Goal: Information Seeking & Learning: Learn about a topic

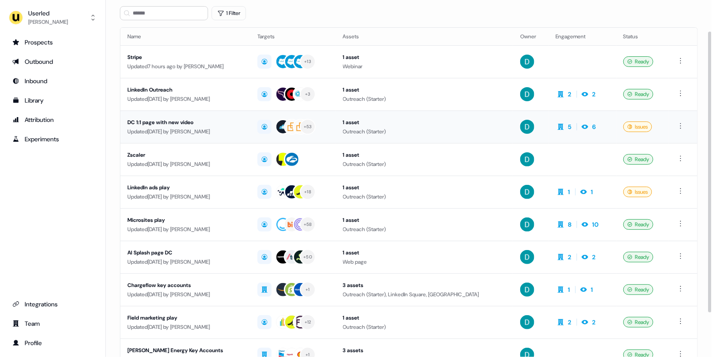
scroll to position [40, 0]
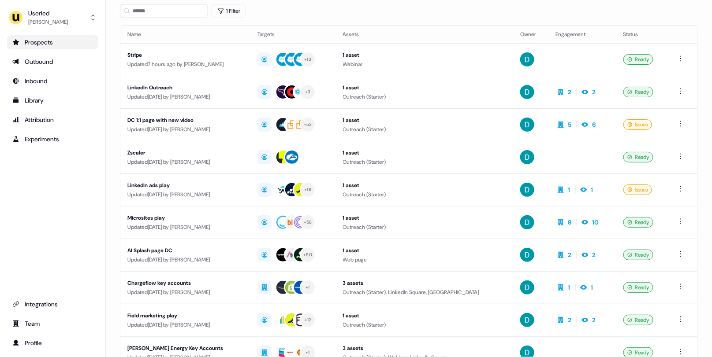
click at [63, 41] on div "Prospects" at bounding box center [52, 42] width 81 height 9
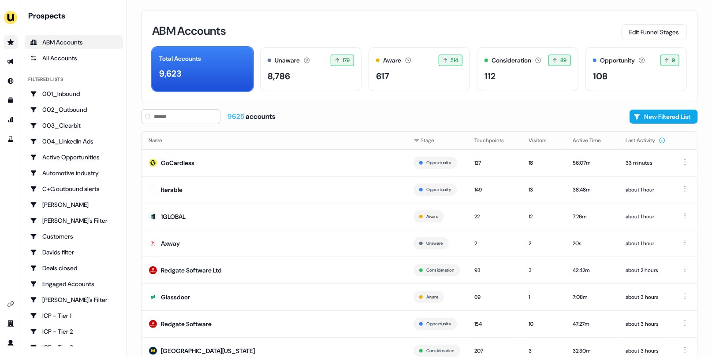
scroll to position [16, 0]
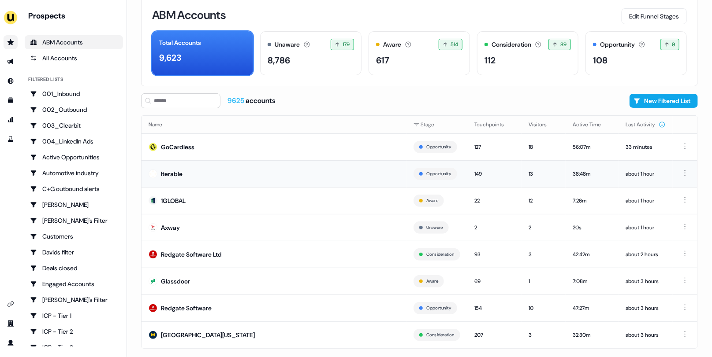
click at [208, 162] on td "Iterable" at bounding box center [273, 173] width 265 height 27
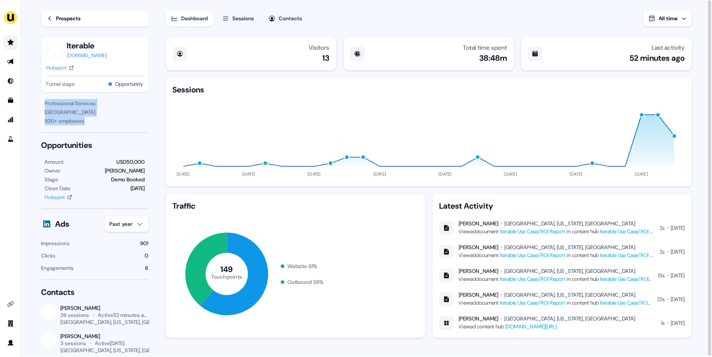
drag, startPoint x: 89, startPoint y: 125, endPoint x: 42, endPoint y: 105, distance: 51.0
click at [42, 105] on div "Professional Services [GEOGRAPHIC_DATA] 930 + employees" at bounding box center [94, 112] width 107 height 26
click at [100, 125] on div "930 + employees" at bounding box center [95, 121] width 100 height 9
click at [232, 21] on button "Sessions" at bounding box center [238, 19] width 43 height 16
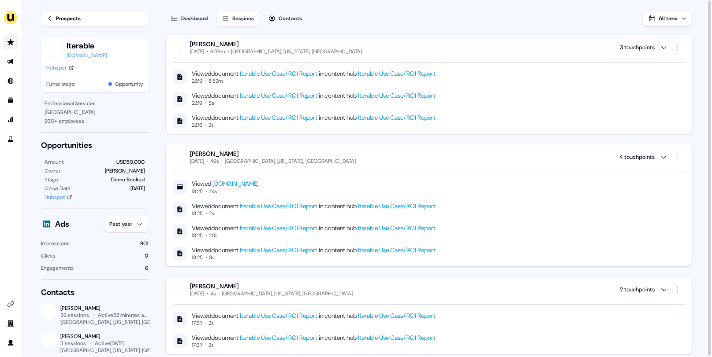
scroll to position [330, 0]
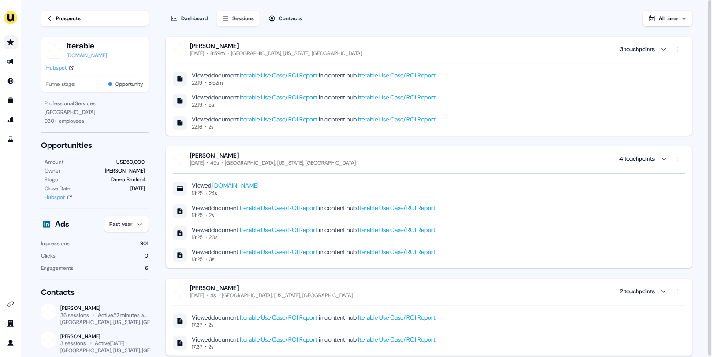
click at [284, 207] on link "Iterable Use Case/ROI Report" at bounding box center [279, 208] width 78 height 8
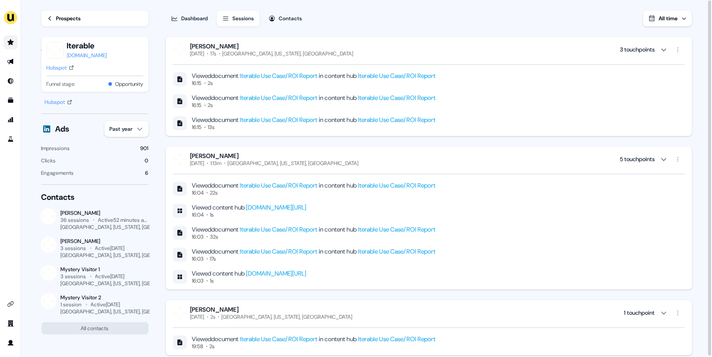
scroll to position [0, 0]
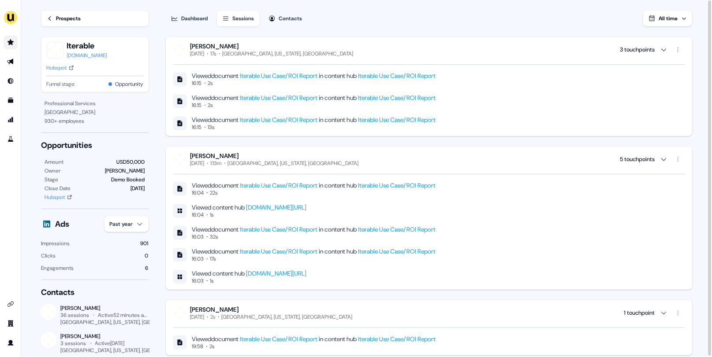
click at [71, 23] on link "Prospects" at bounding box center [94, 19] width 107 height 16
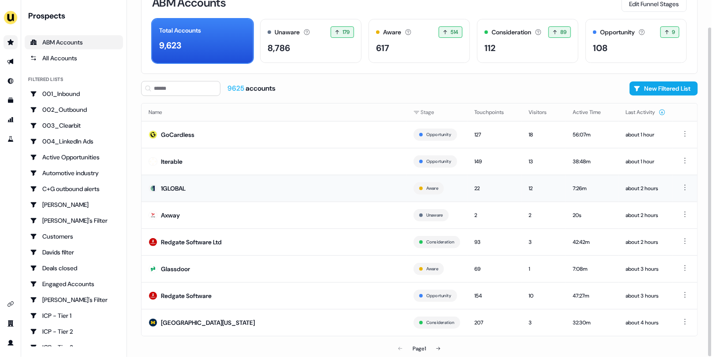
scroll to position [29, 0]
click at [438, 354] on button at bounding box center [438, 349] width 18 height 18
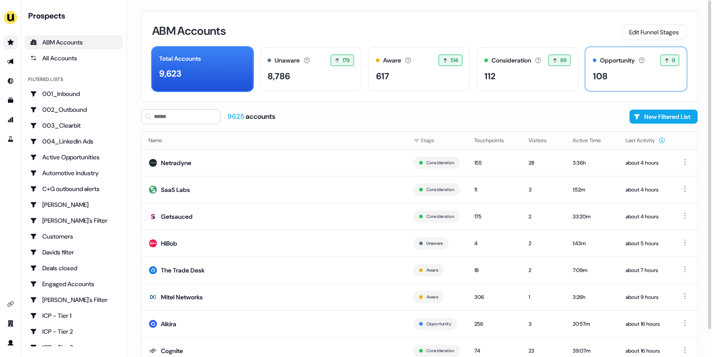
click at [645, 68] on div "Opportunity Accounts that have an opportunity which hasn't closed yet. 9 9 acco…" at bounding box center [635, 69] width 101 height 44
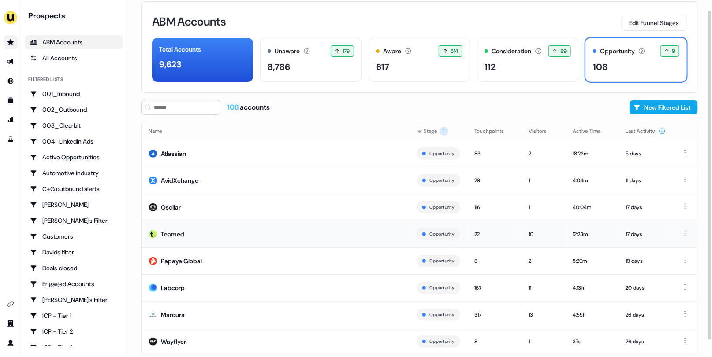
scroll to position [18, 0]
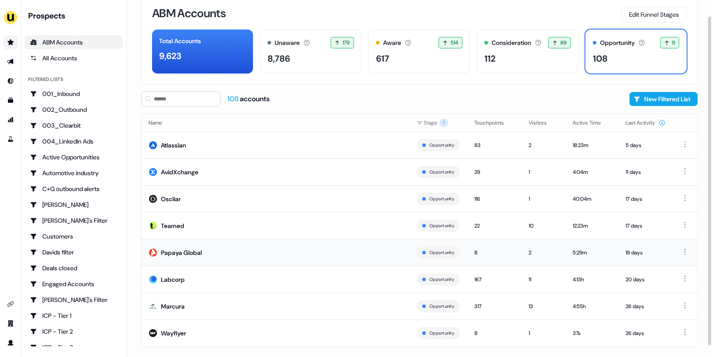
click at [262, 256] on td "Papaya Global" at bounding box center [275, 252] width 268 height 27
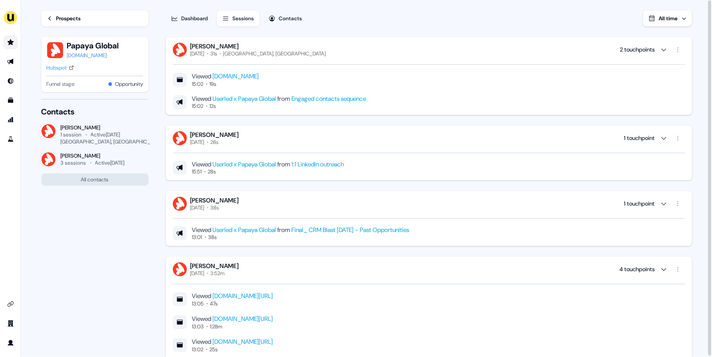
click at [56, 67] on div "Hubspot" at bounding box center [57, 67] width 20 height 9
click at [61, 17] on div "Prospects" at bounding box center [68, 18] width 25 height 9
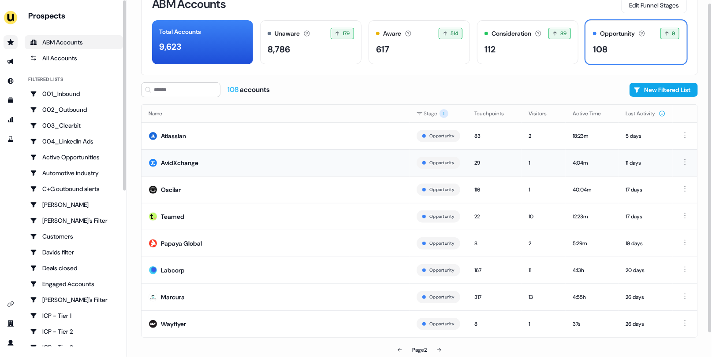
scroll to position [29, 0]
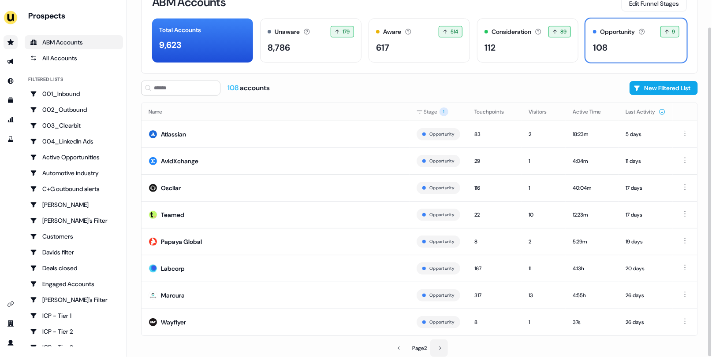
click at [442, 347] on icon at bounding box center [438, 348] width 5 height 5
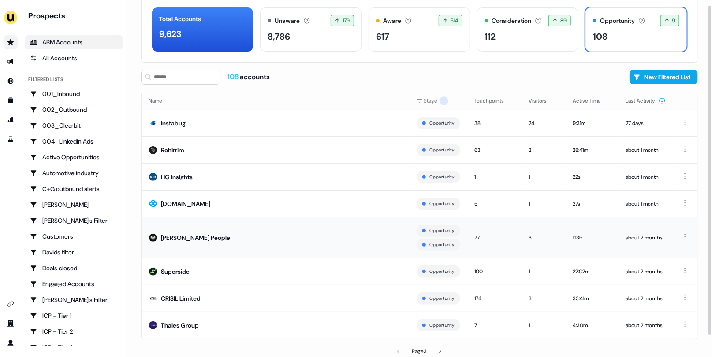
scroll to position [43, 0]
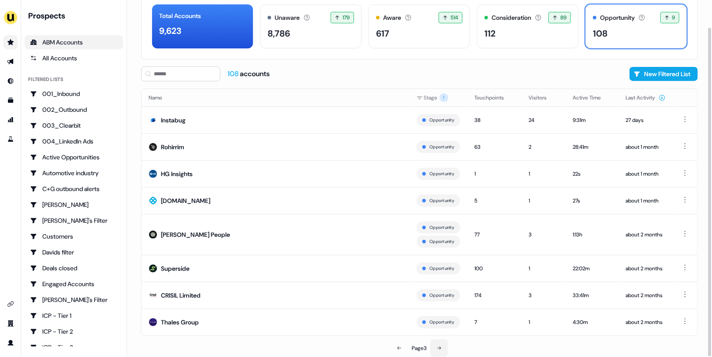
click at [441, 346] on icon at bounding box center [438, 348] width 5 height 5
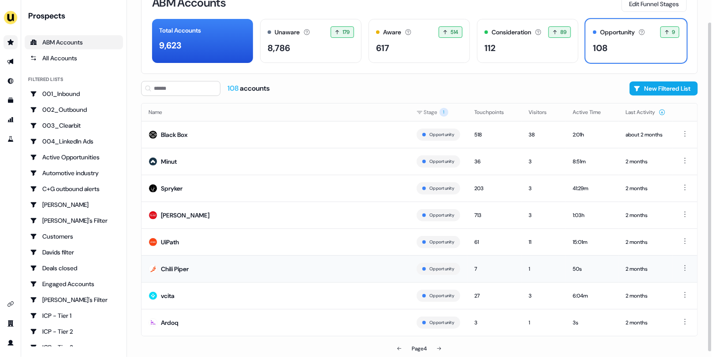
scroll to position [29, 0]
click at [281, 257] on td "Chili Piper" at bounding box center [275, 268] width 268 height 27
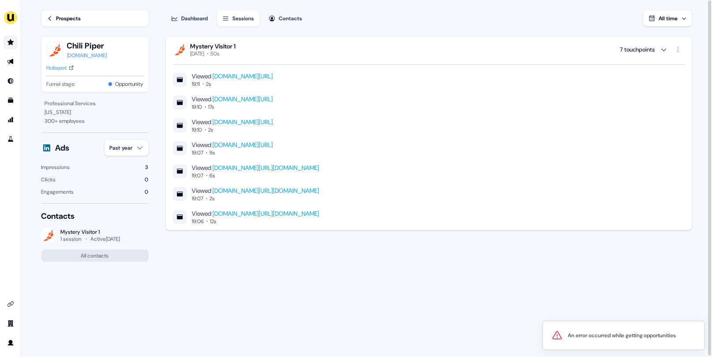
click at [74, 15] on div "Prospects" at bounding box center [68, 18] width 25 height 9
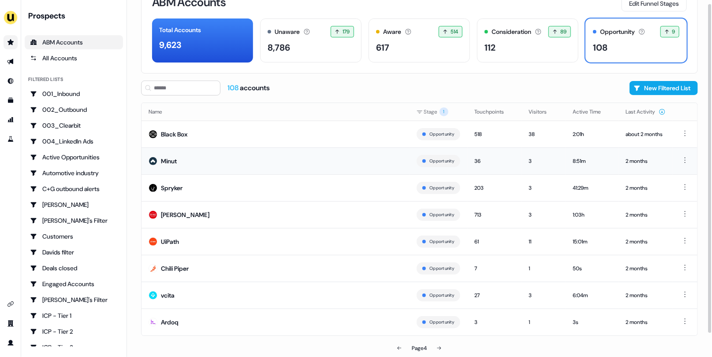
scroll to position [29, 0]
click at [443, 354] on button at bounding box center [439, 349] width 18 height 18
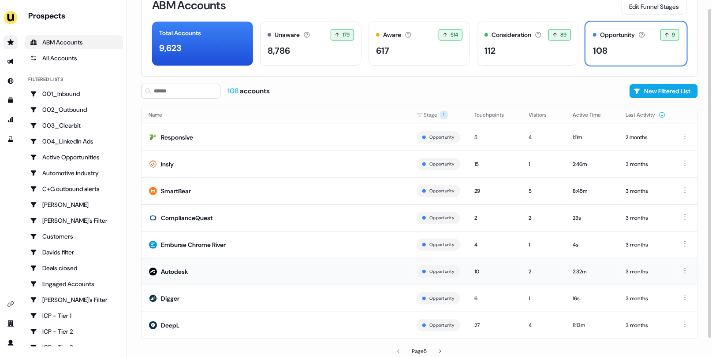
scroll to position [29, 0]
